Goal: Task Accomplishment & Management: Use online tool/utility

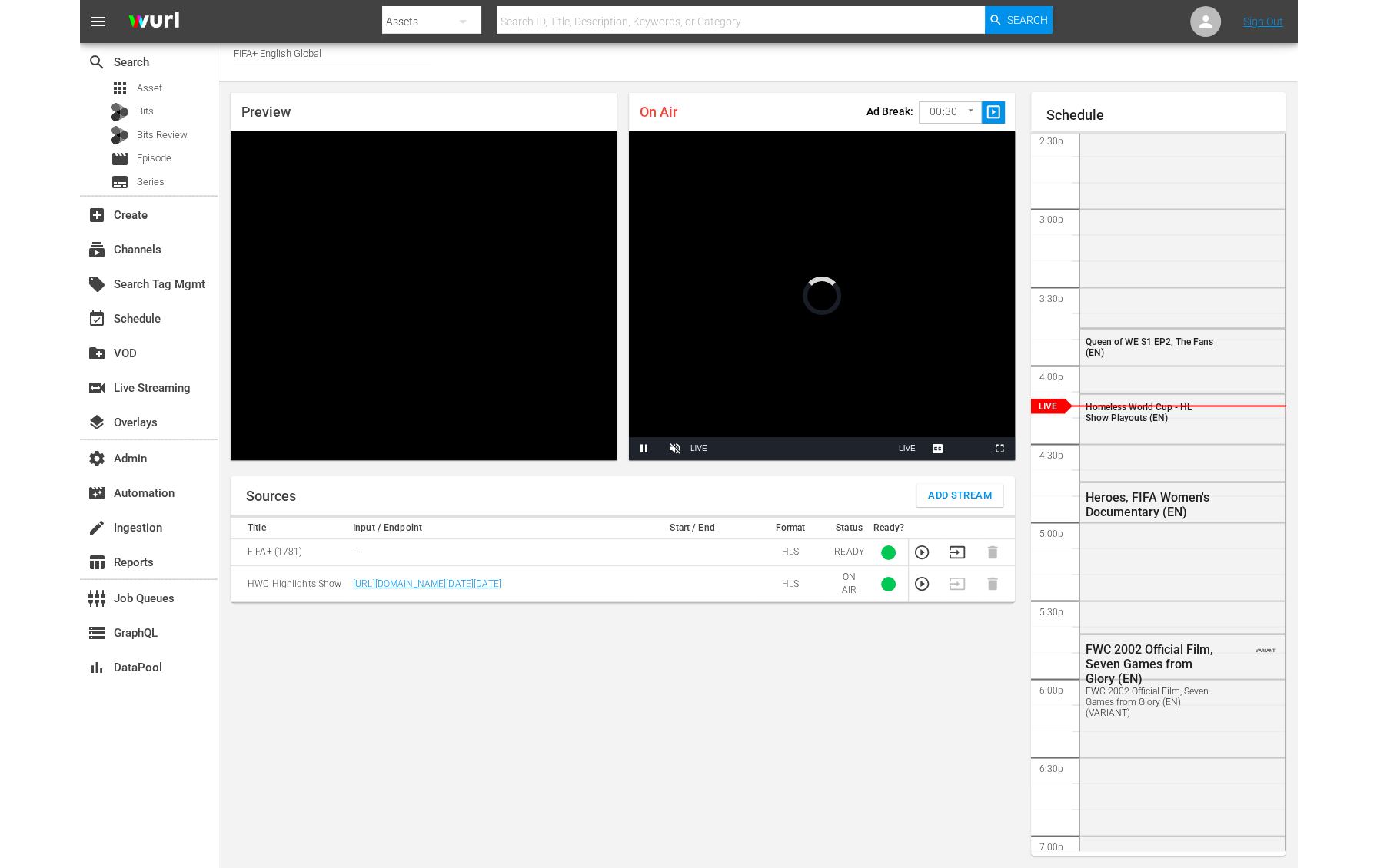
scroll to position [8, 0]
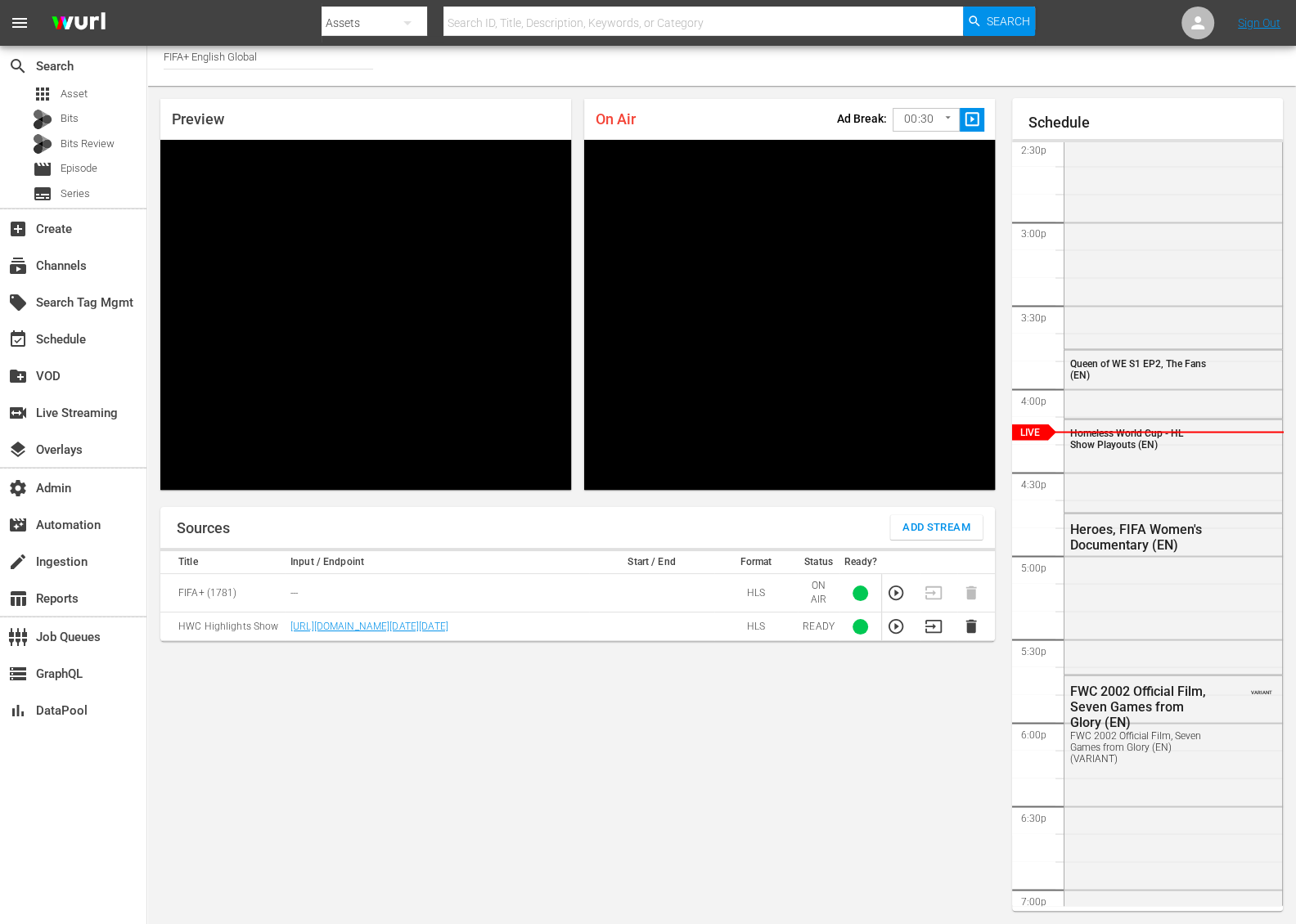
click at [682, 634] on td at bounding box center [651, 626] width 125 height 29
click at [894, 624] on icon "button" at bounding box center [896, 626] width 18 height 18
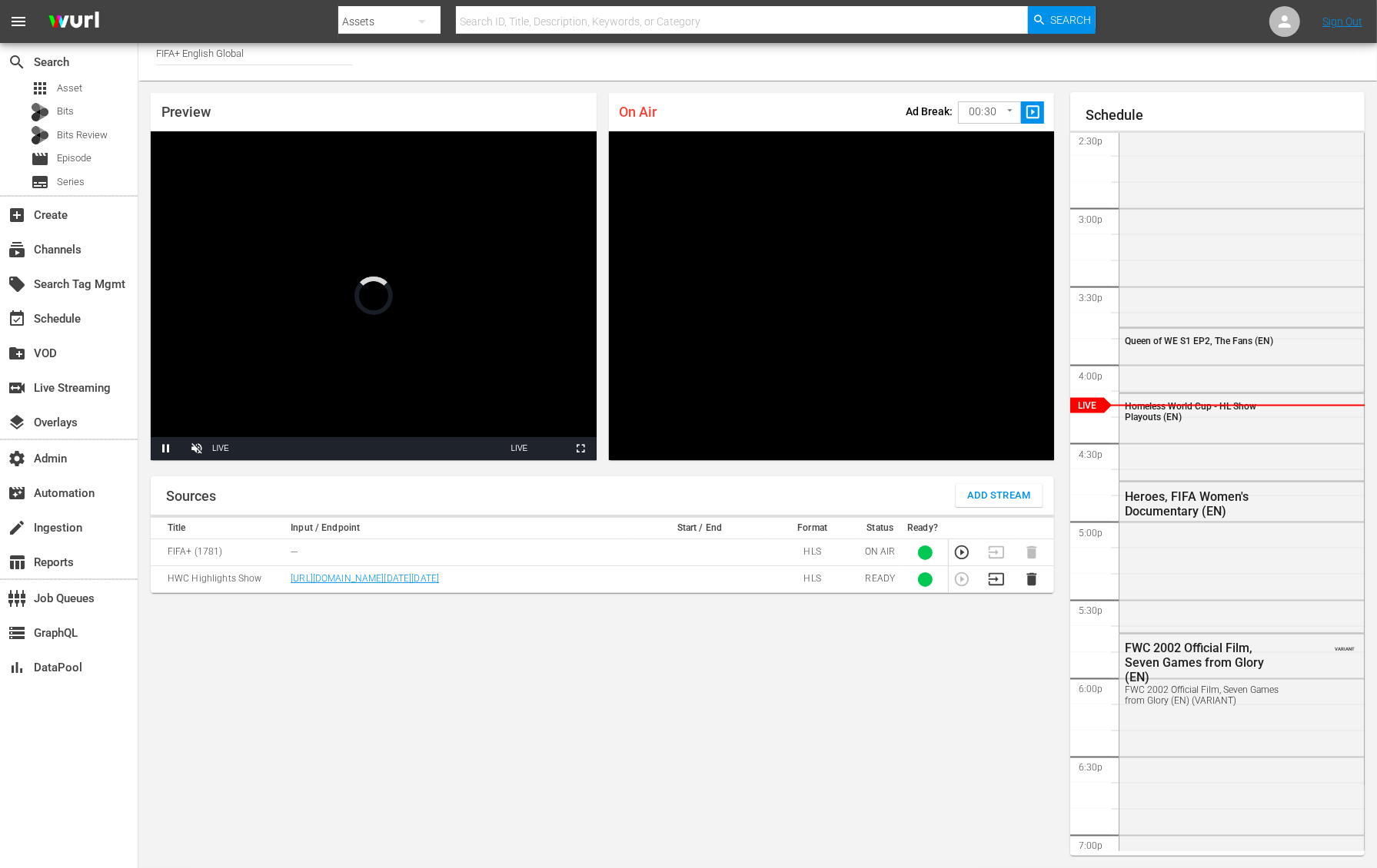
scroll to position [0, 0]
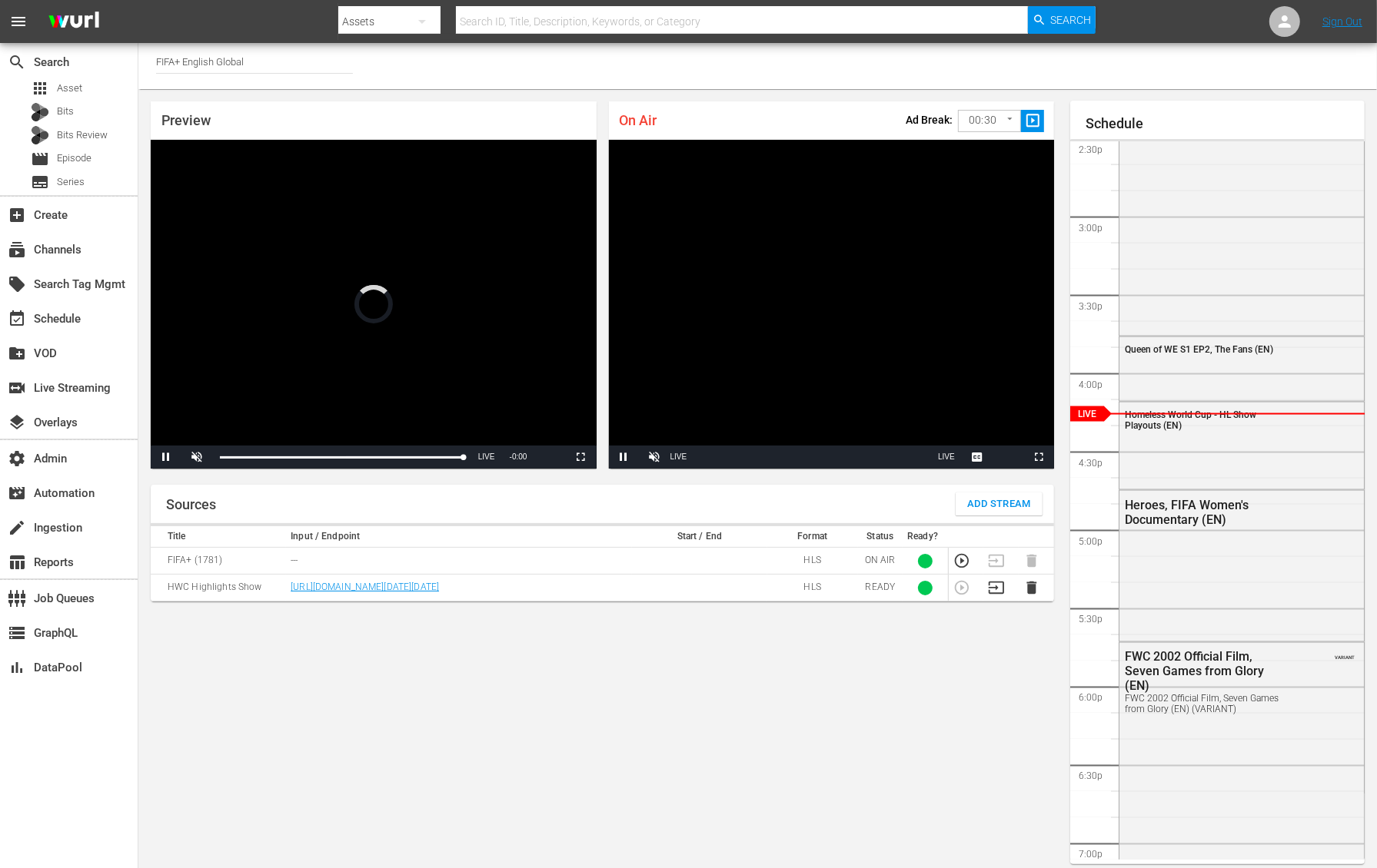
click at [700, 693] on div "Sources Add Stream Title Input / Endpoint Start / End Format Status Ready? FIFA…" at bounding box center [602, 674] width 904 height 379
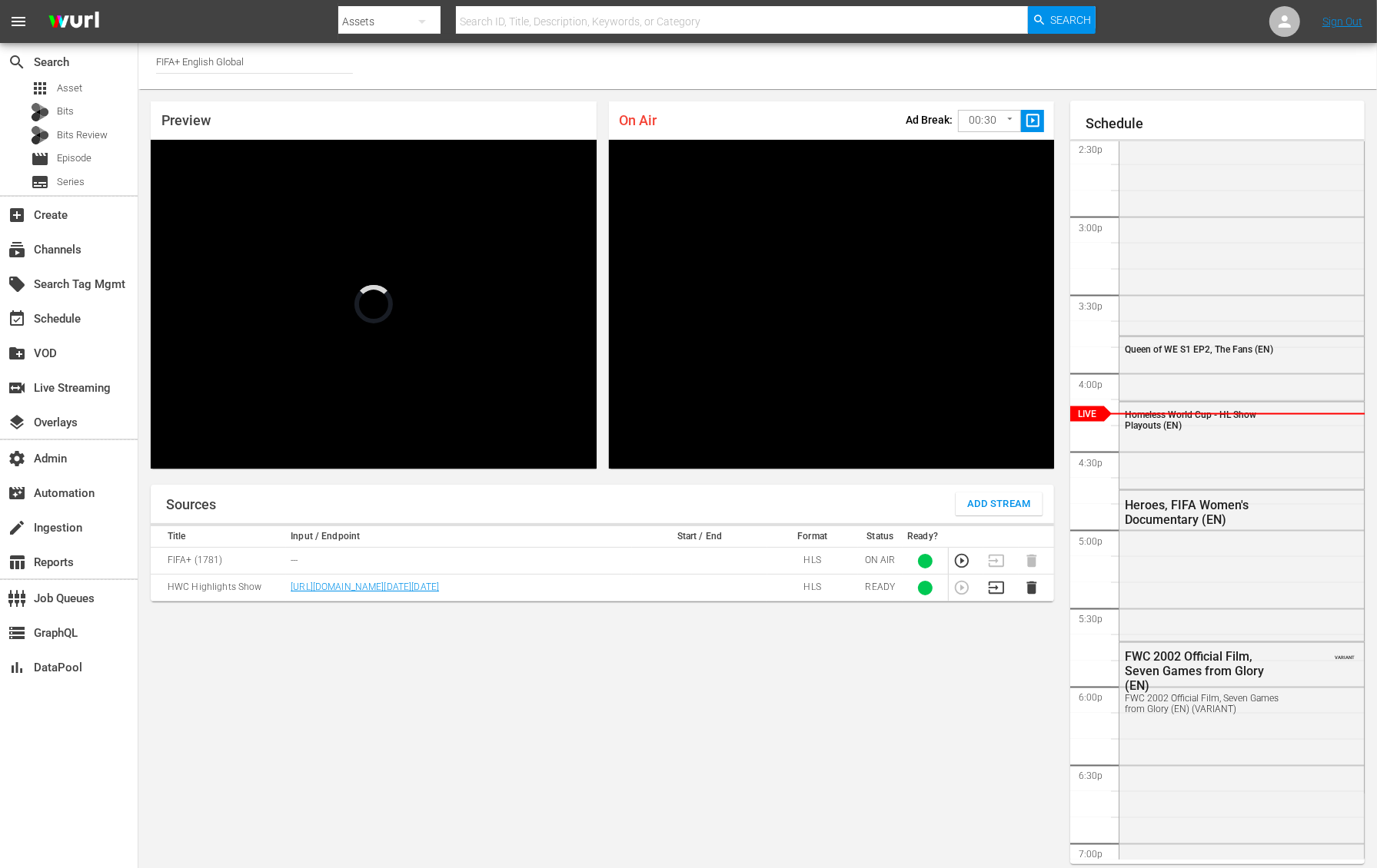
click at [761, 682] on div "Sources Add Stream Title Input / Endpoint Start / End Format Status Ready? FIFA…" at bounding box center [602, 674] width 904 height 379
drag, startPoint x: 912, startPoint y: 596, endPoint x: 898, endPoint y: 596, distance: 14.0
click at [898, 596] on tr "HWC Highlights Show https://d7pd9oqdl4d44.cloudfront.net/VOD-as-LIVE/VOD-as-LIV…" at bounding box center [602, 587] width 904 height 27
click at [751, 665] on div "Sources Add Stream Title Input / Endpoint Start / End Format Status Ready? FIFA…" at bounding box center [602, 674] width 904 height 379
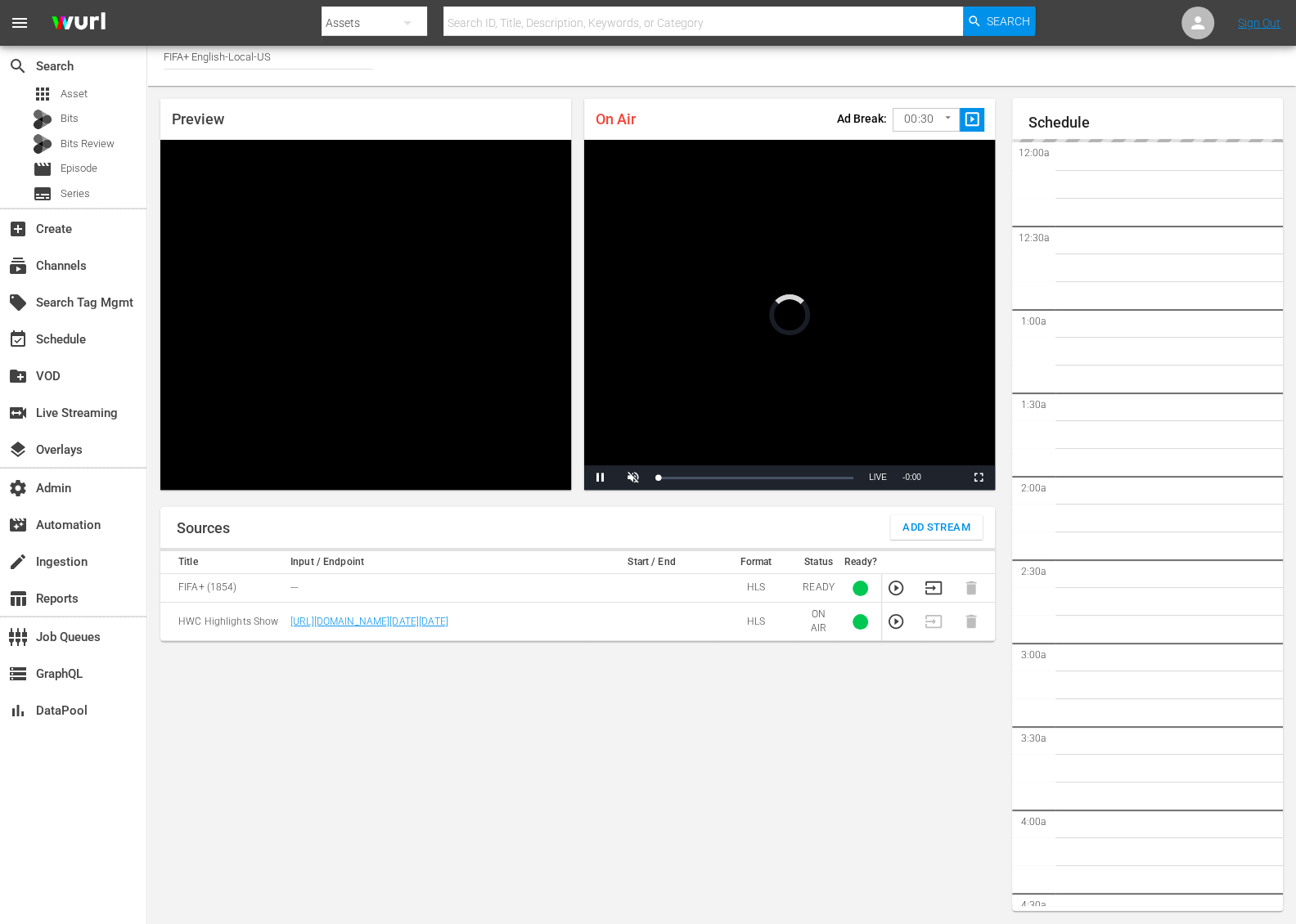
scroll to position [1163, 0]
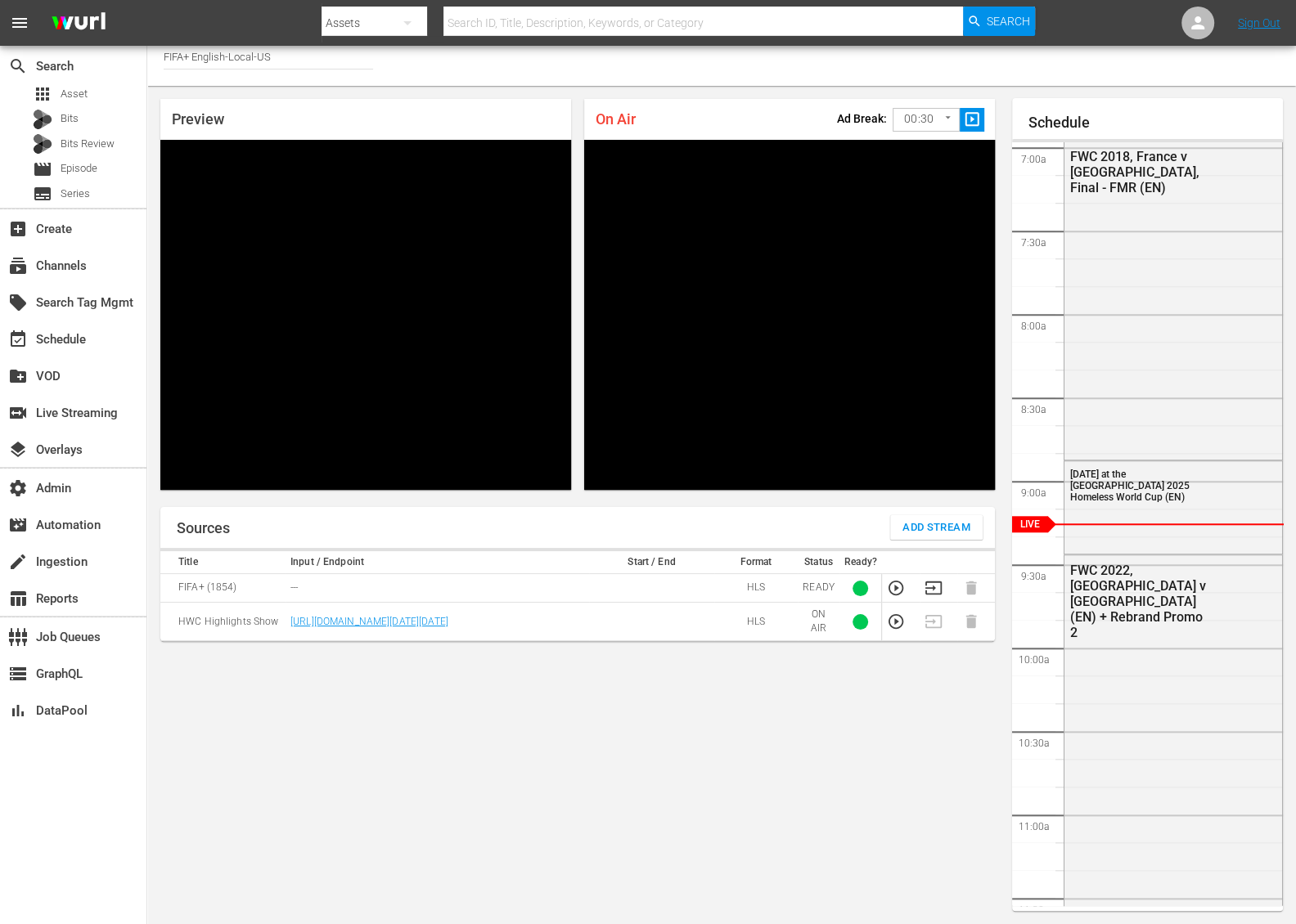
click at [332, 730] on div "Sources Add Stream Title Input / Endpoint Start / End Format Status Ready? FIFA…" at bounding box center [578, 709] width 835 height 404
click at [519, 63] on div "Channel Title FIFA+ English-Local-US" at bounding box center [722, 61] width 1148 height 50
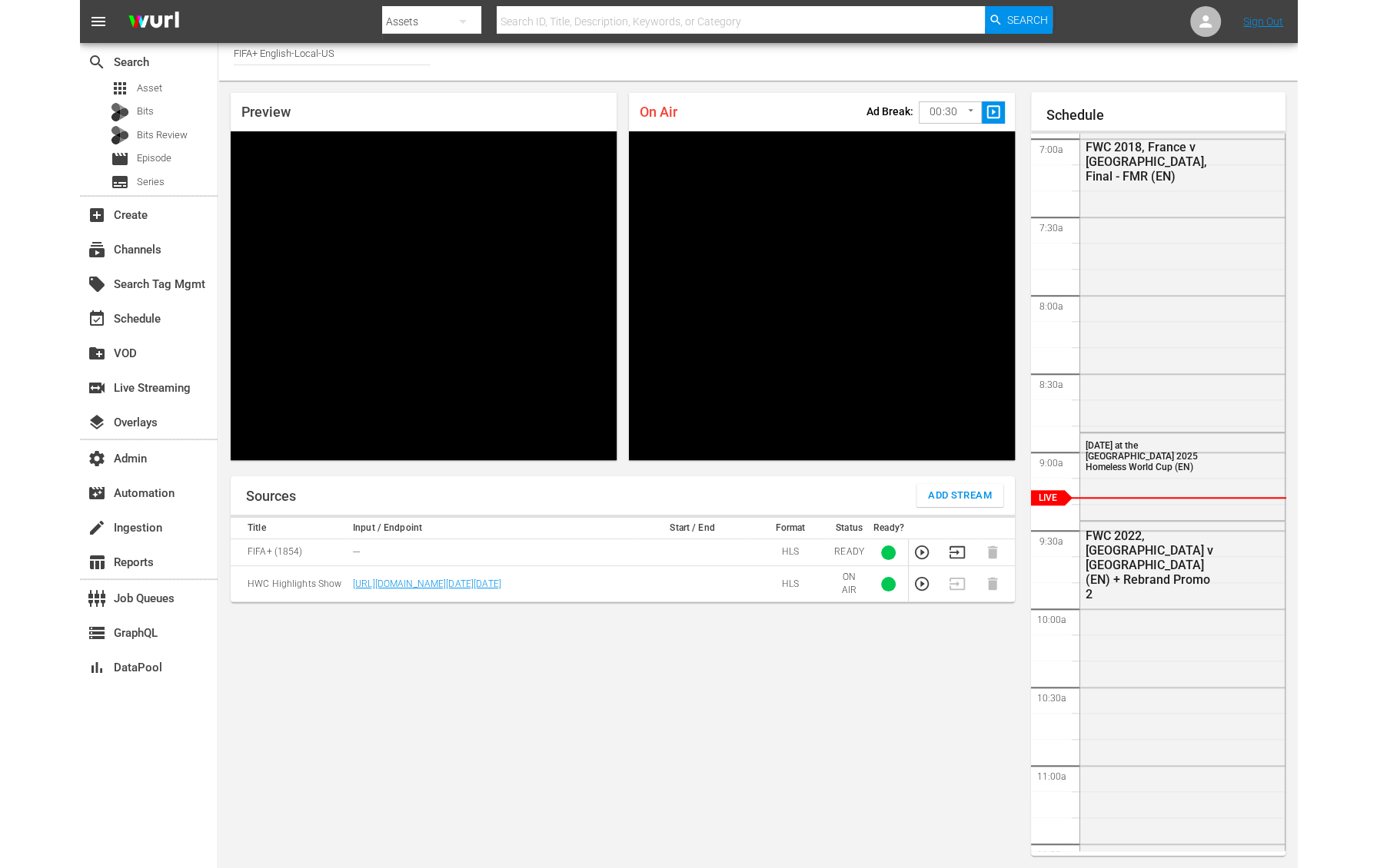
scroll to position [0, 0]
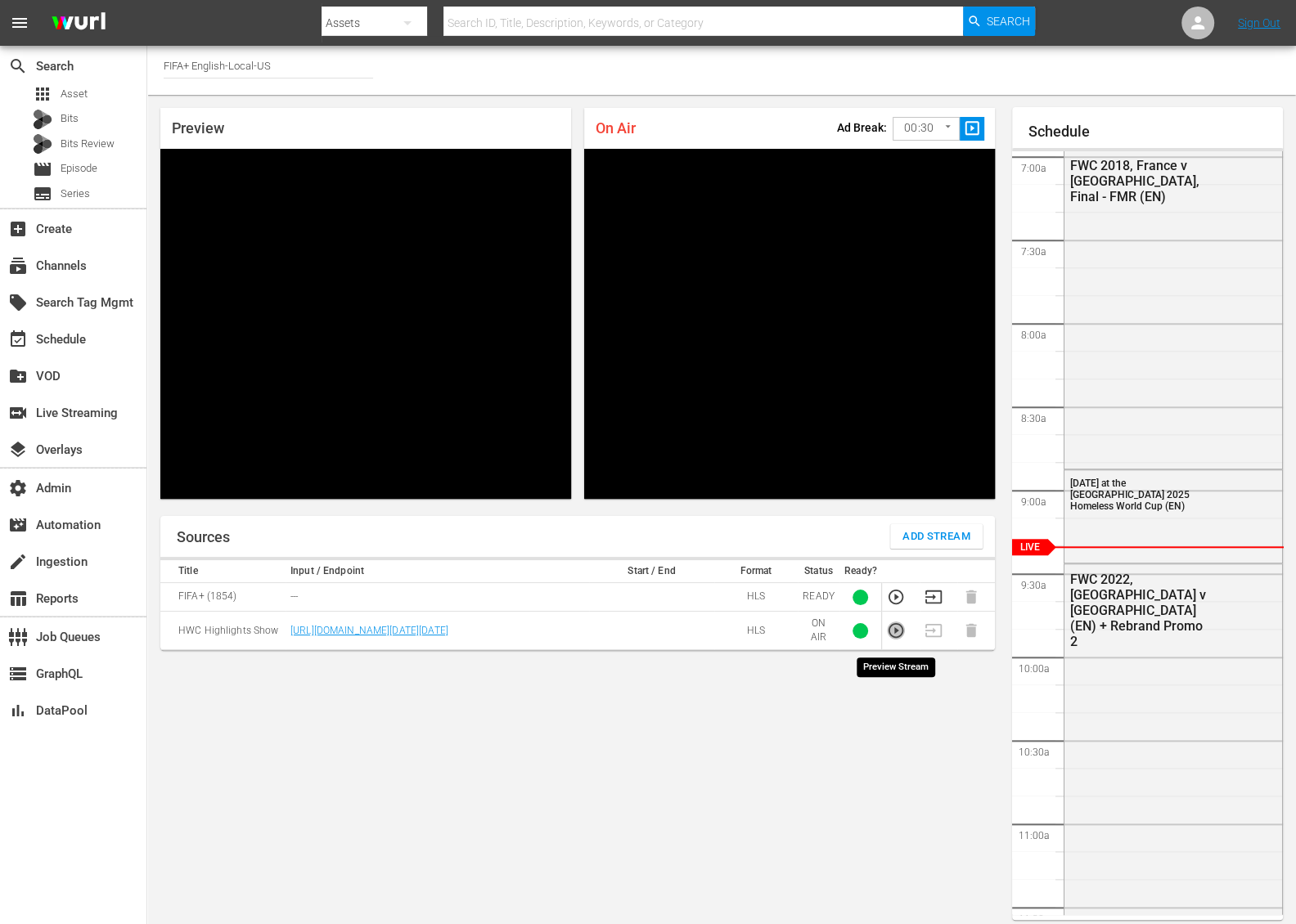
click at [898, 636] on icon "button" at bounding box center [896, 630] width 18 height 18
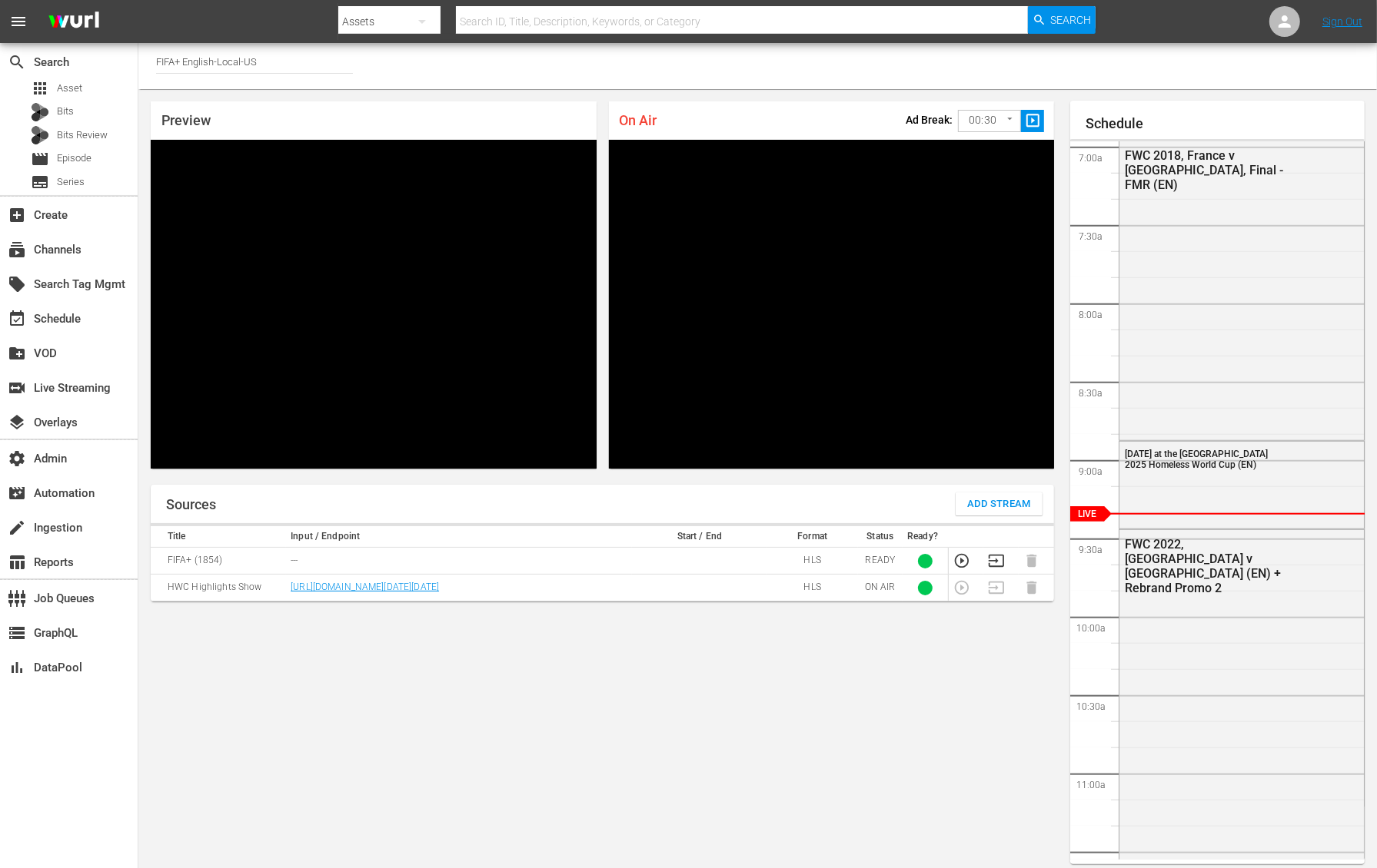
click at [546, 601] on td "[URL][DOMAIN_NAME][DATE][DATE]" at bounding box center [459, 587] width 346 height 27
copy link "[URL][DOMAIN_NAME][DATE][DATE]"
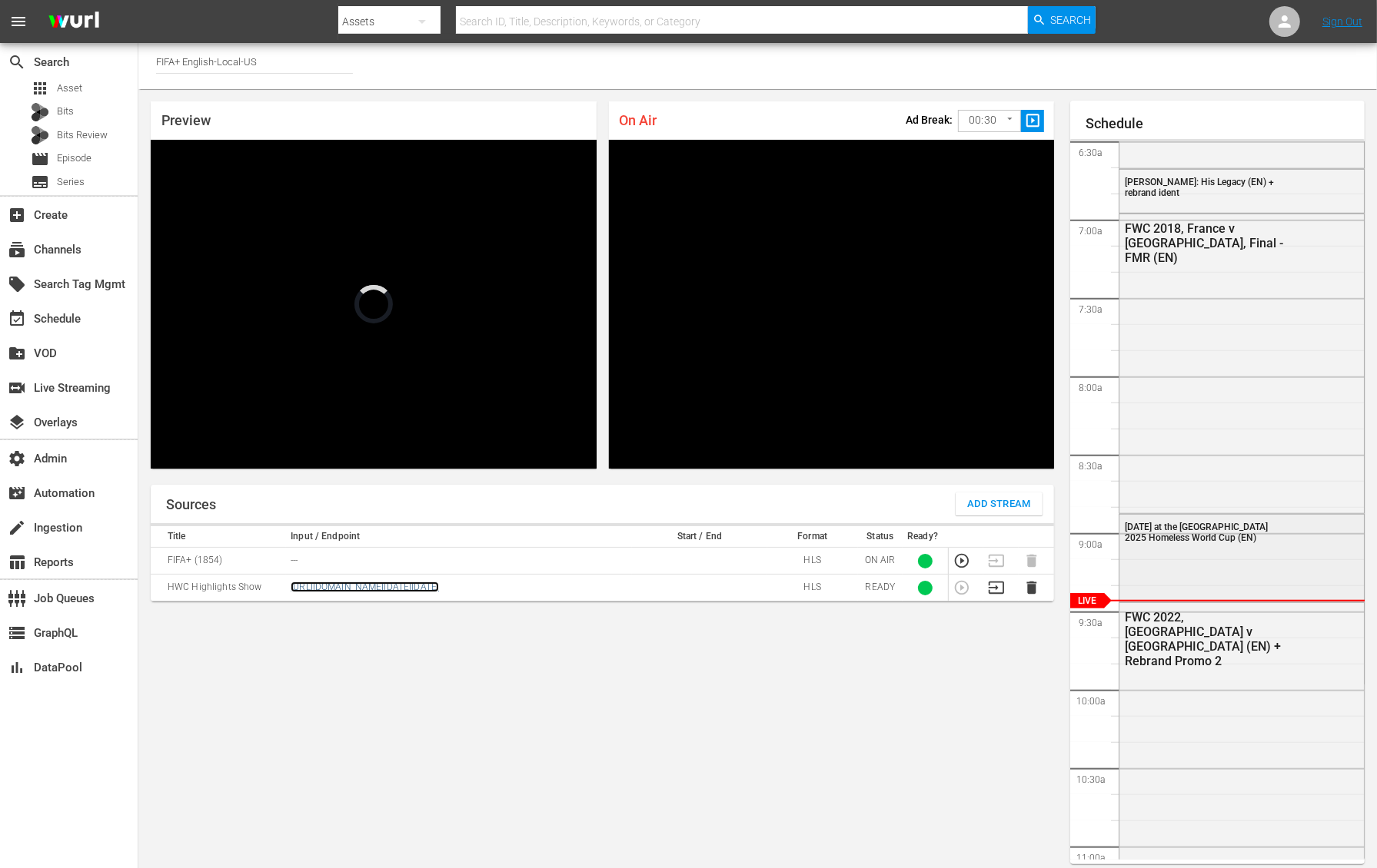
scroll to position [1019, 0]
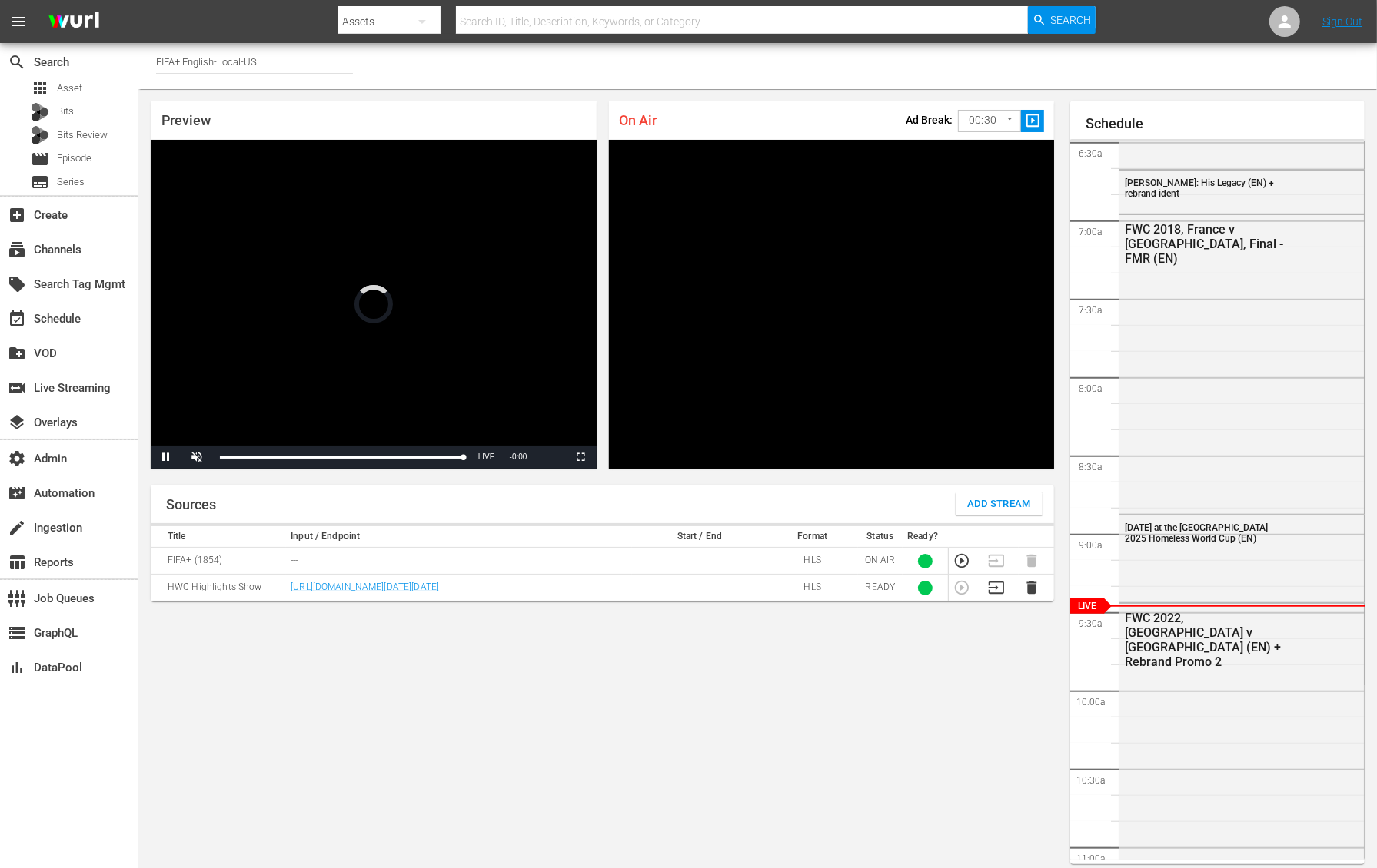
click at [515, 630] on div "Sources Add Stream Title Input / Endpoint Start / End Format Status Ready? FIFA…" at bounding box center [602, 674] width 904 height 379
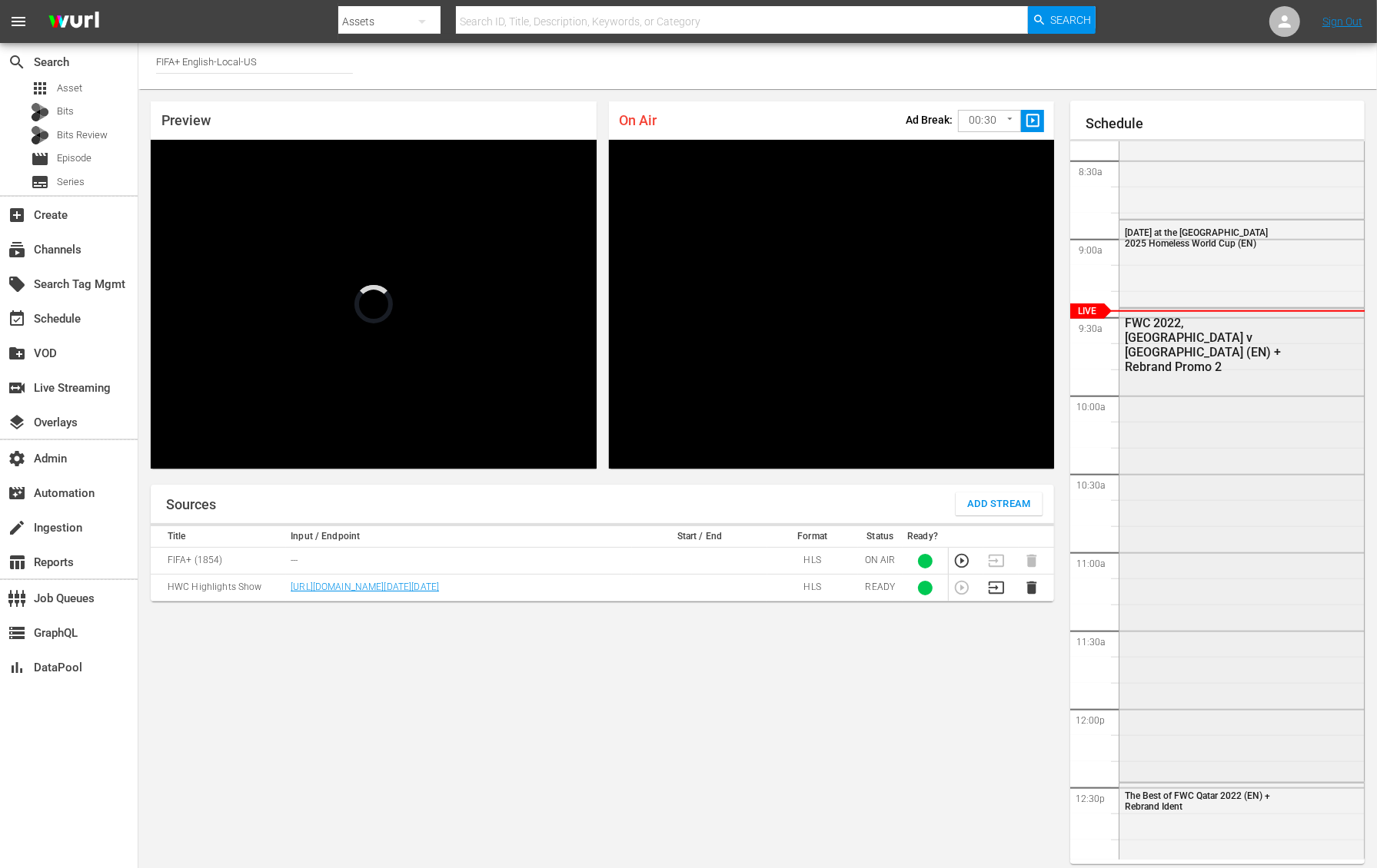
scroll to position [1315, 0]
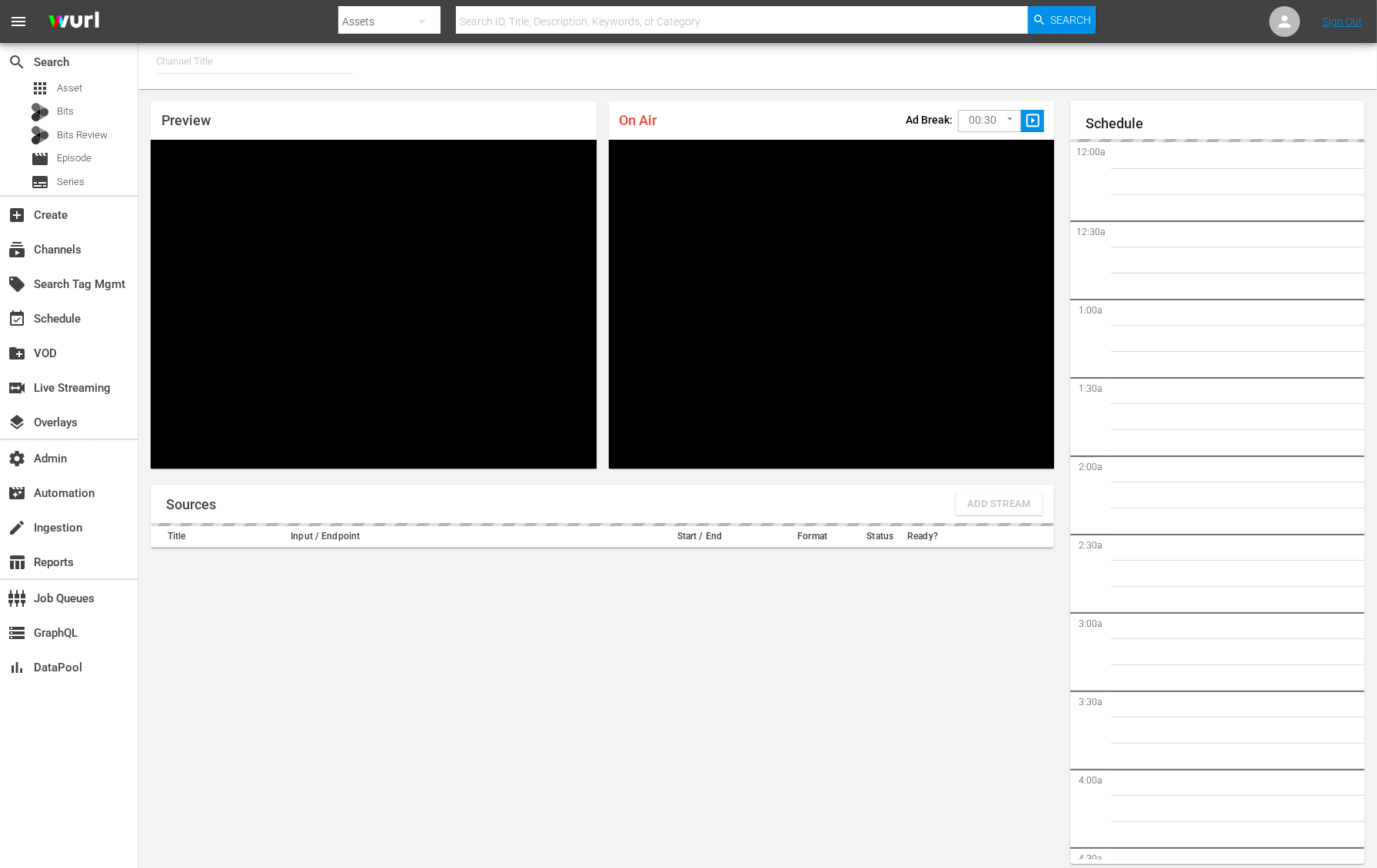
type input "FIFA+ English Global (1781)"
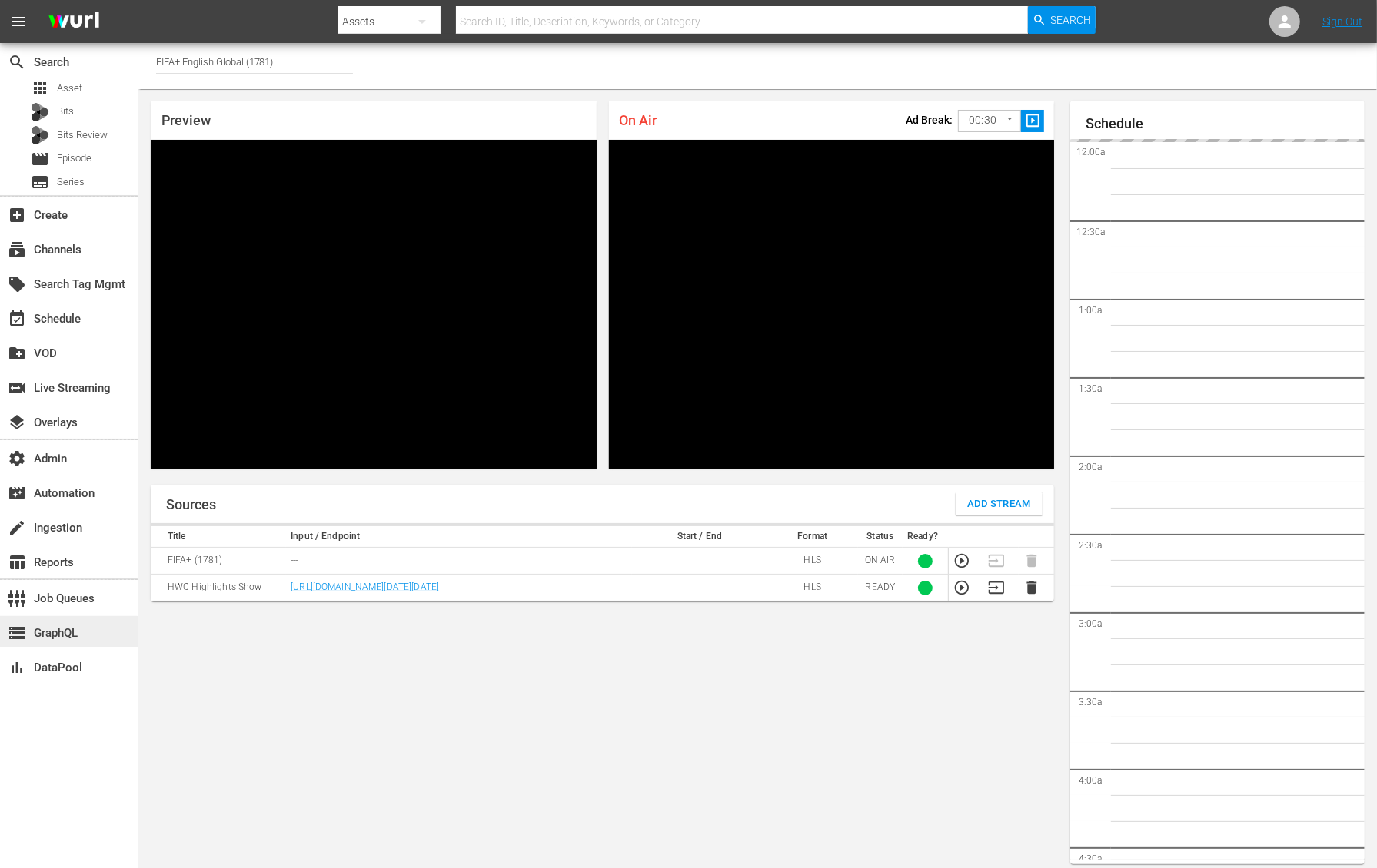
scroll to position [8, 0]
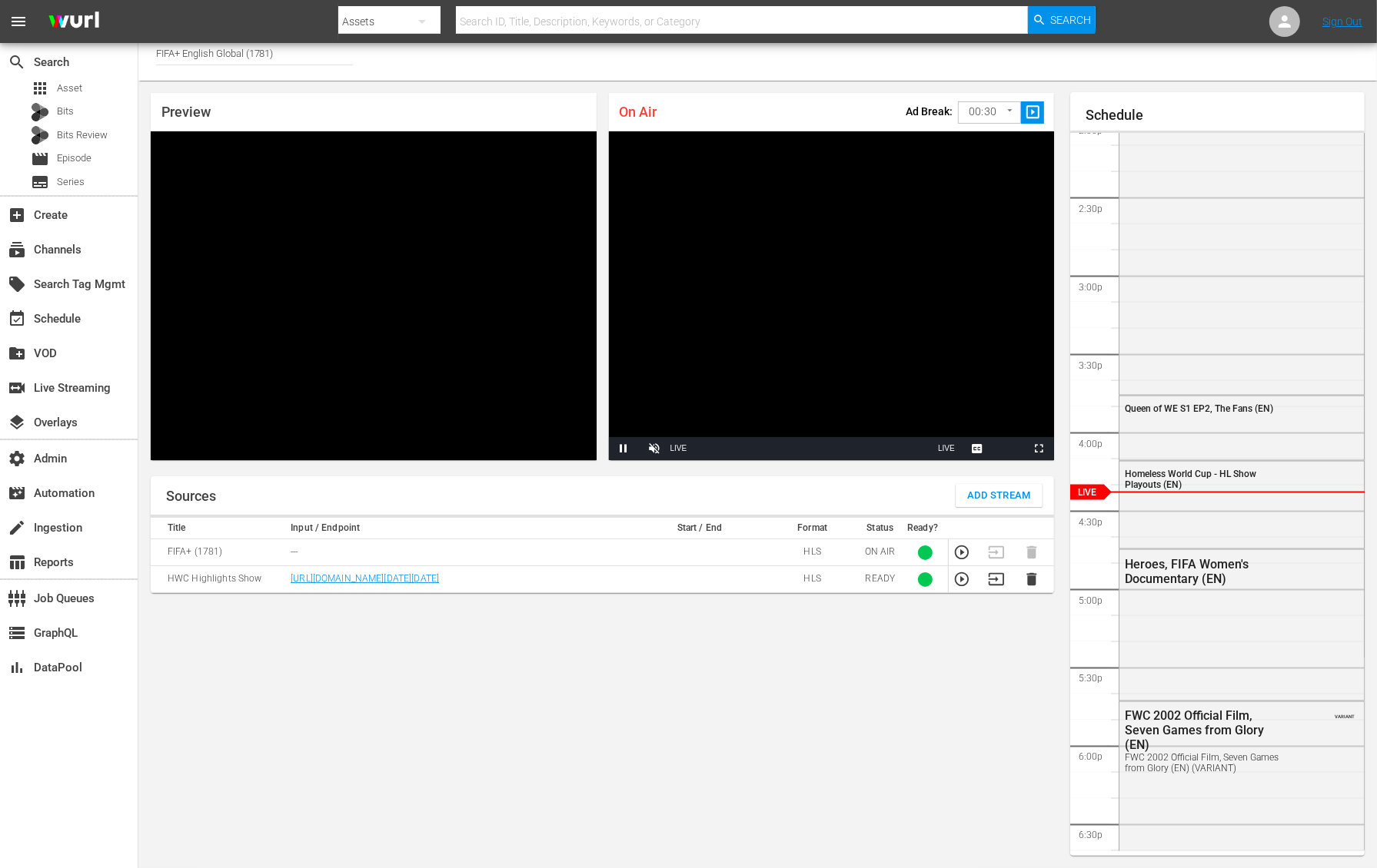
click at [699, 692] on div "Sources Add Stream Title Input / Endpoint Start / End Format Status Ready? FIFA…" at bounding box center [602, 666] width 904 height 379
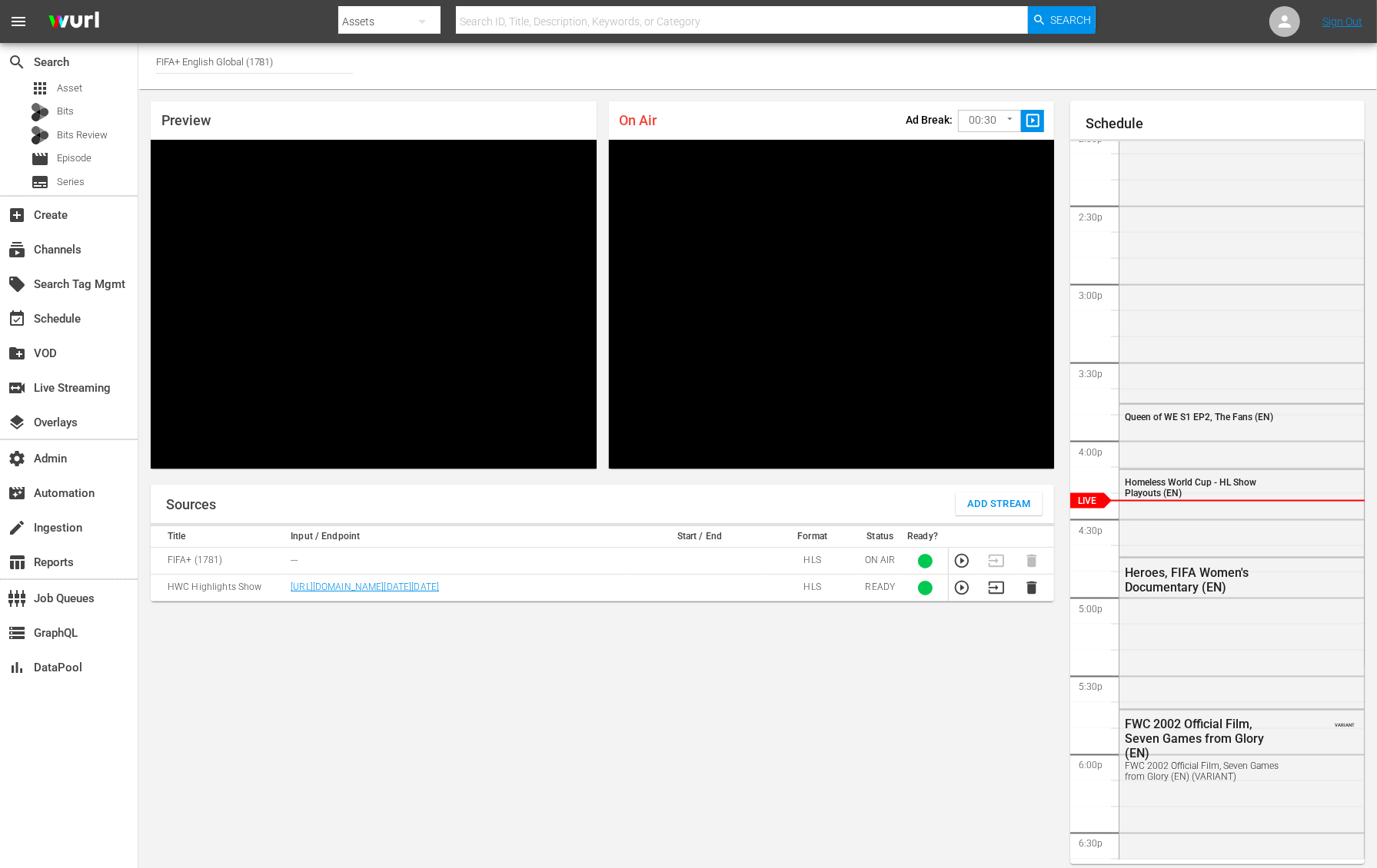
click at [802, 689] on div "Sources Add Stream Title Input / Endpoint Start / End Format Status Ready? FIFA…" at bounding box center [602, 674] width 904 height 379
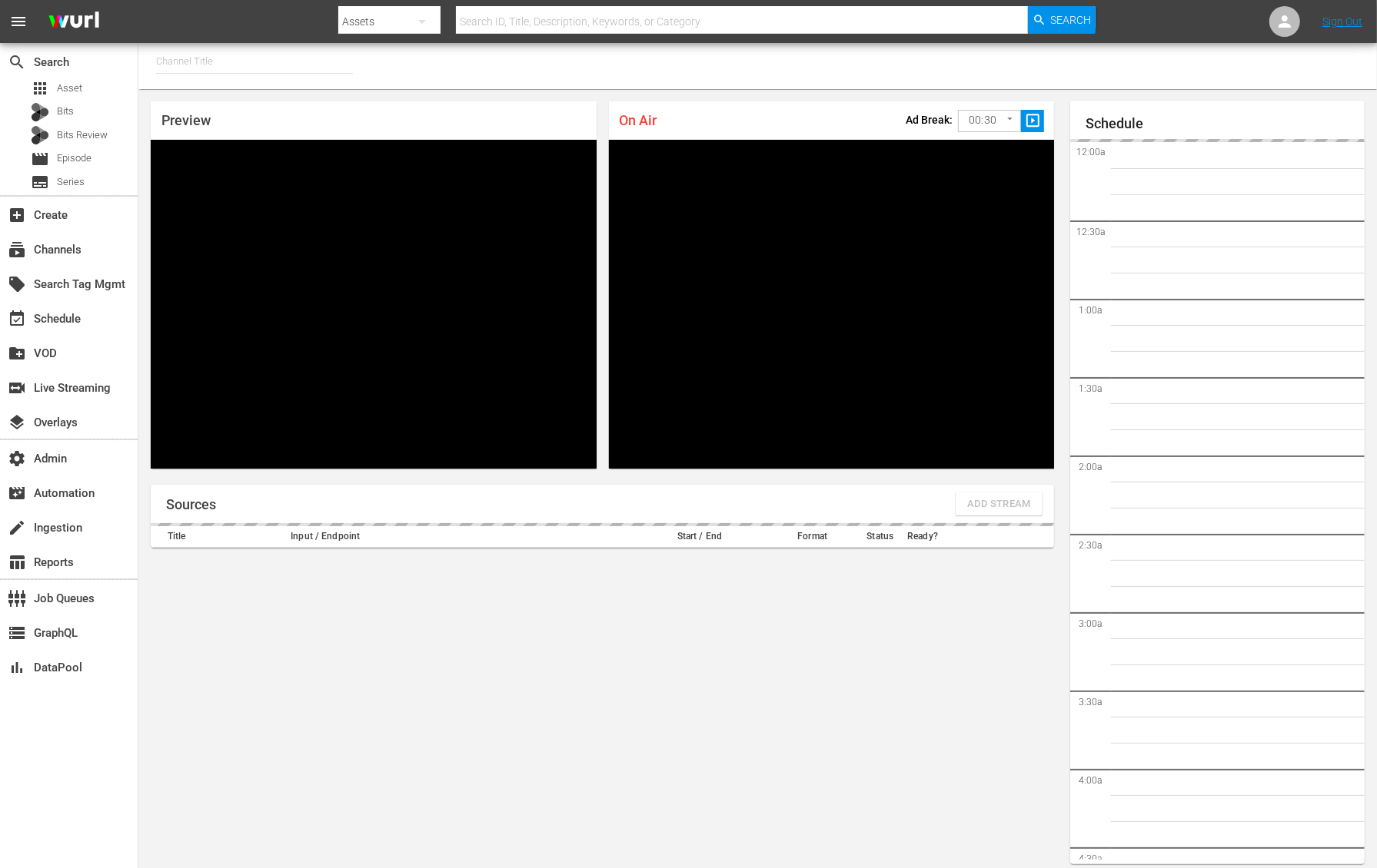
type input "FIFA+ English Global (1781)"
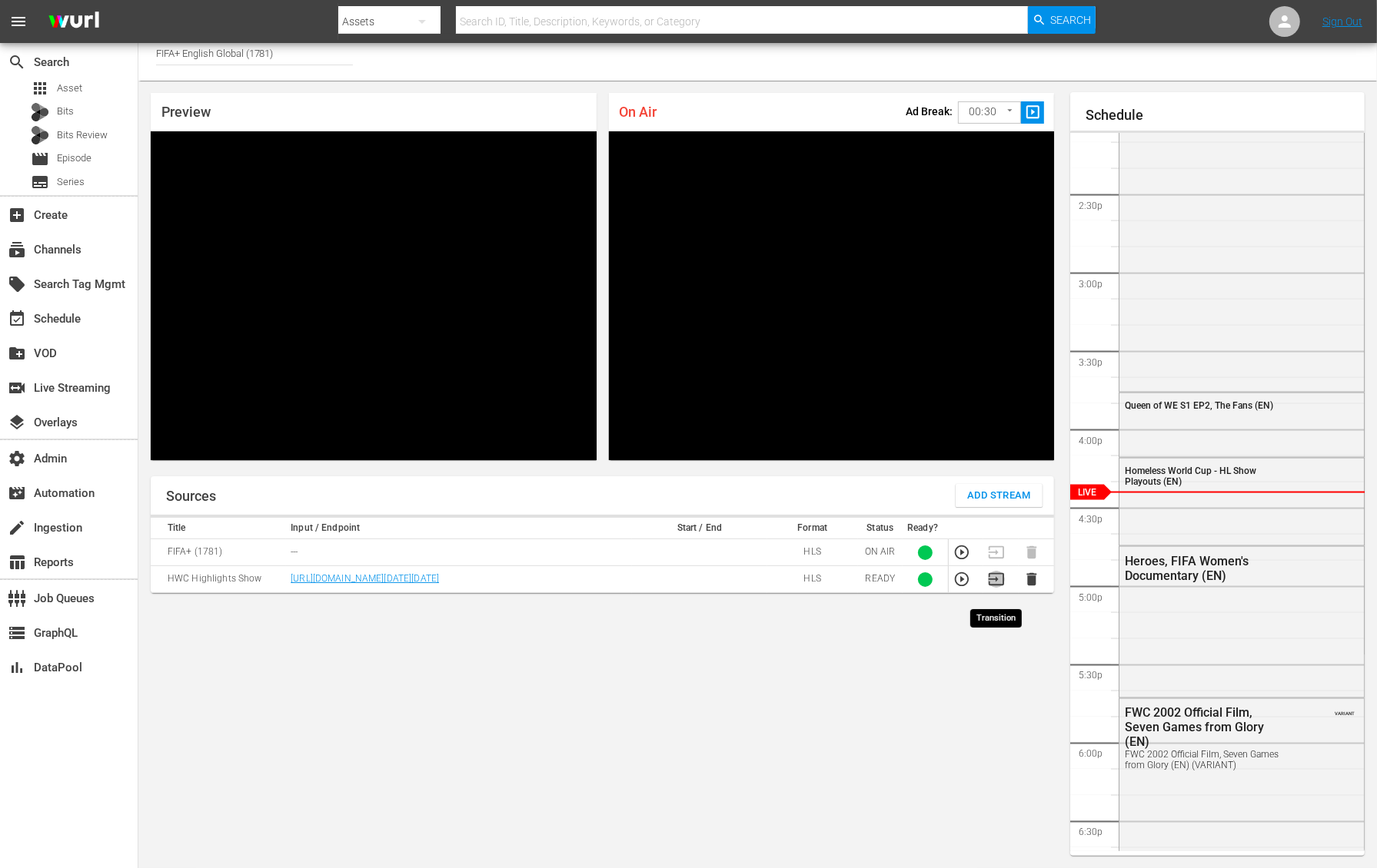
drag, startPoint x: 999, startPoint y: 587, endPoint x: 729, endPoint y: 730, distance: 305.5
click at [729, 730] on div "Sources Add Stream Title Input / Endpoint Start / End Format Status Ready? FIFA…" at bounding box center [602, 666] width 904 height 379
click at [960, 587] on icon "button" at bounding box center [961, 579] width 14 height 14
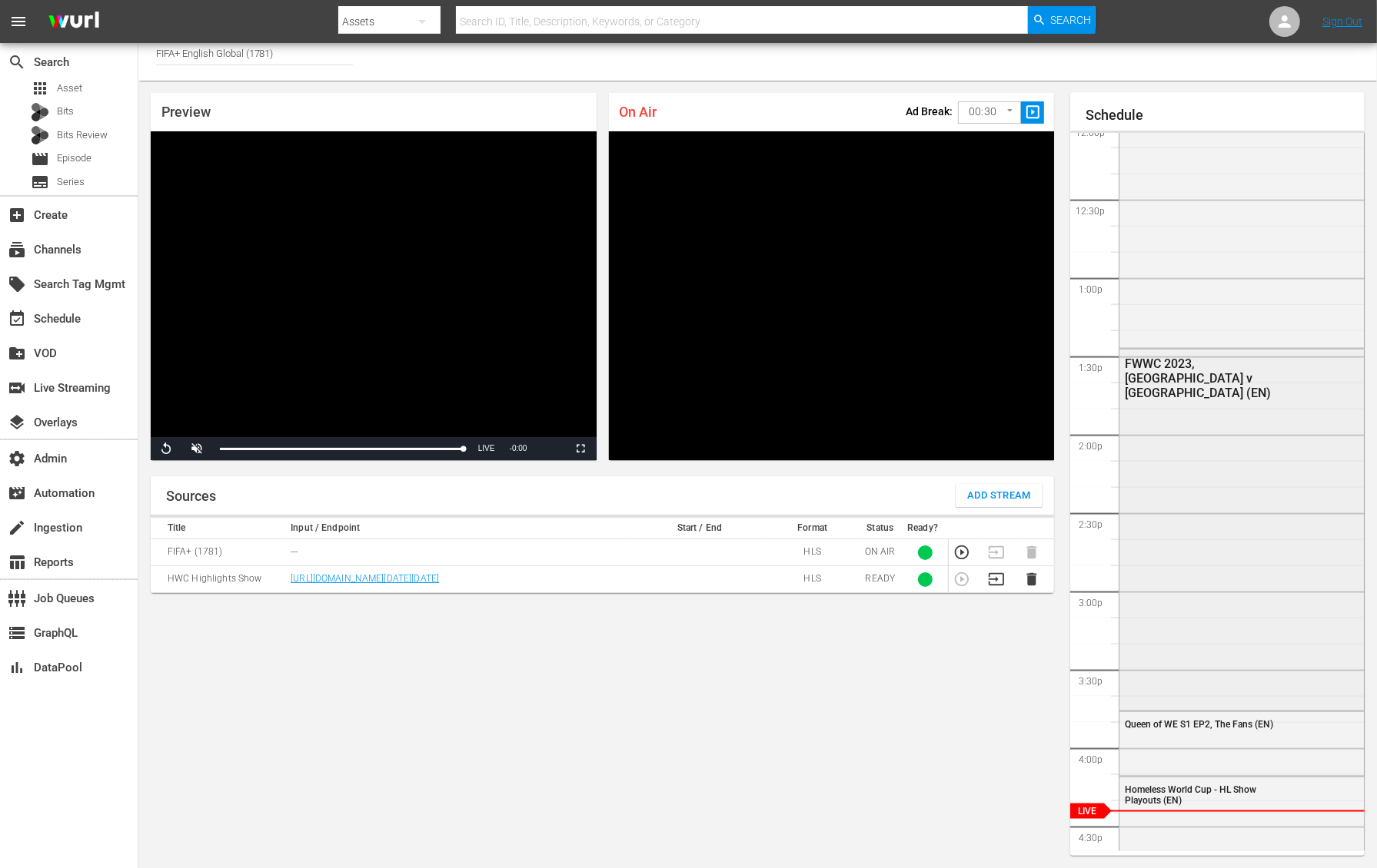
scroll to position [1890, 0]
